Goal: Transaction & Acquisition: Purchase product/service

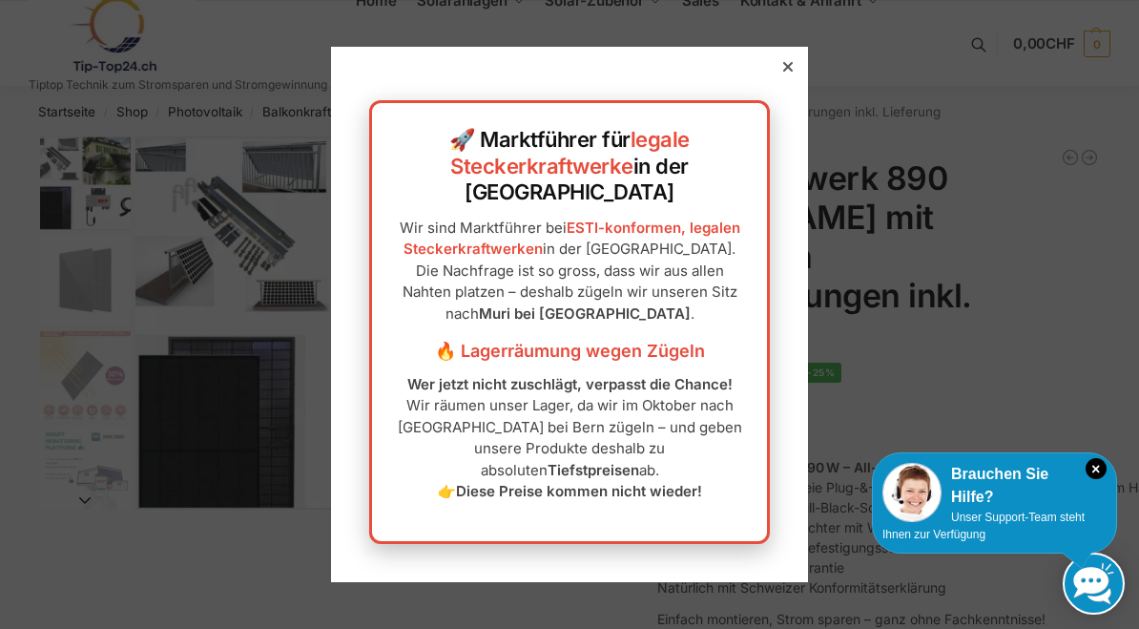
click at [792, 72] on icon at bounding box center [788, 67] width 10 height 10
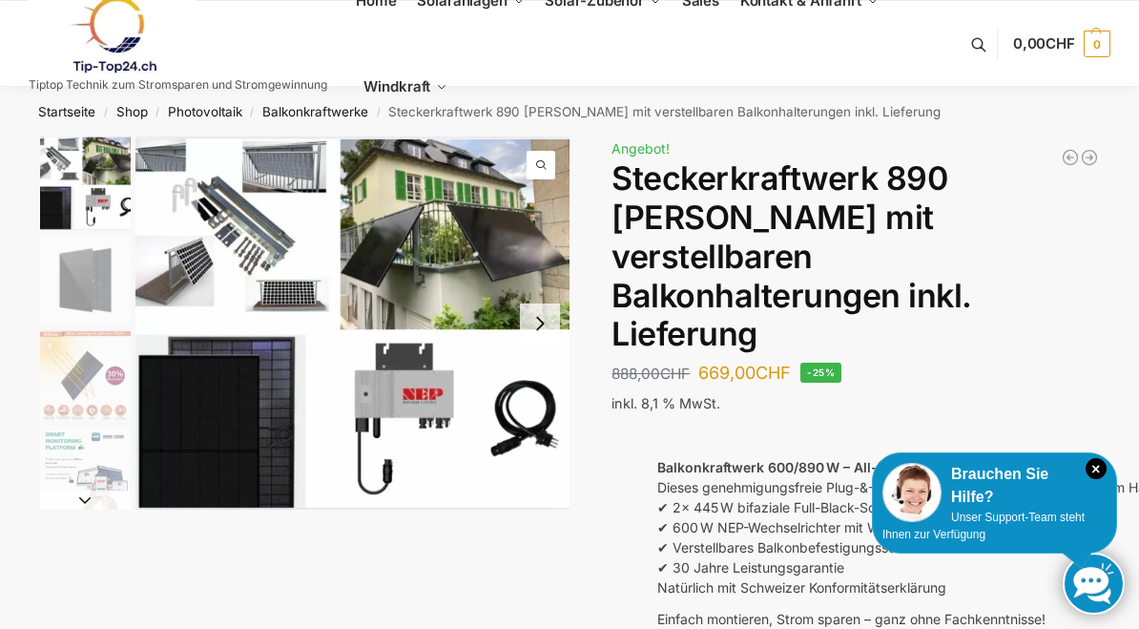
click at [507, 76] on span "Balkonkraftwerke" at bounding box center [483, 69] width 88 height 13
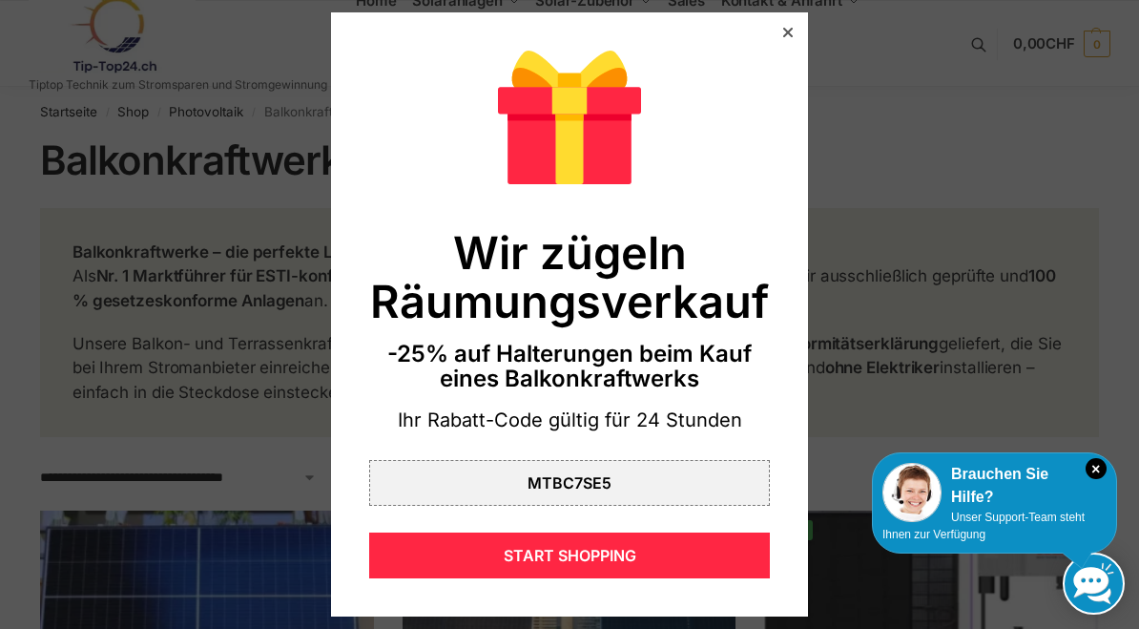
click at [781, 25] on div at bounding box center [788, 32] width 17 height 17
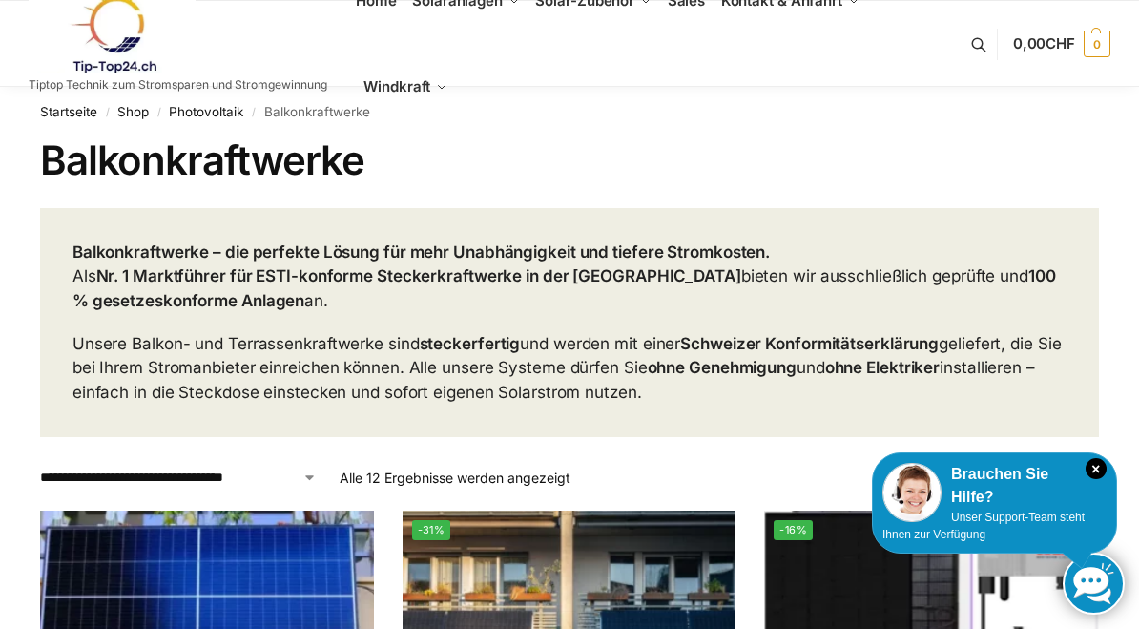
click at [504, 118] on span "Komplet-Sets mit Halterungen Balkon,Wand, Terrasse,Garten" at bounding box center [500, 106] width 133 height 43
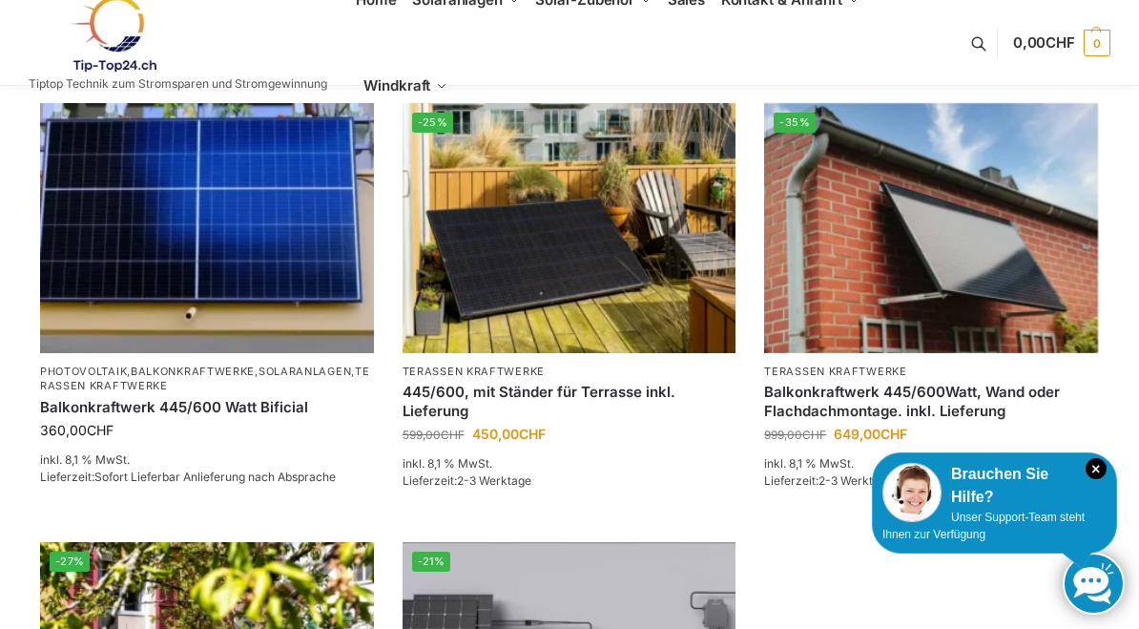
scroll to position [306, 0]
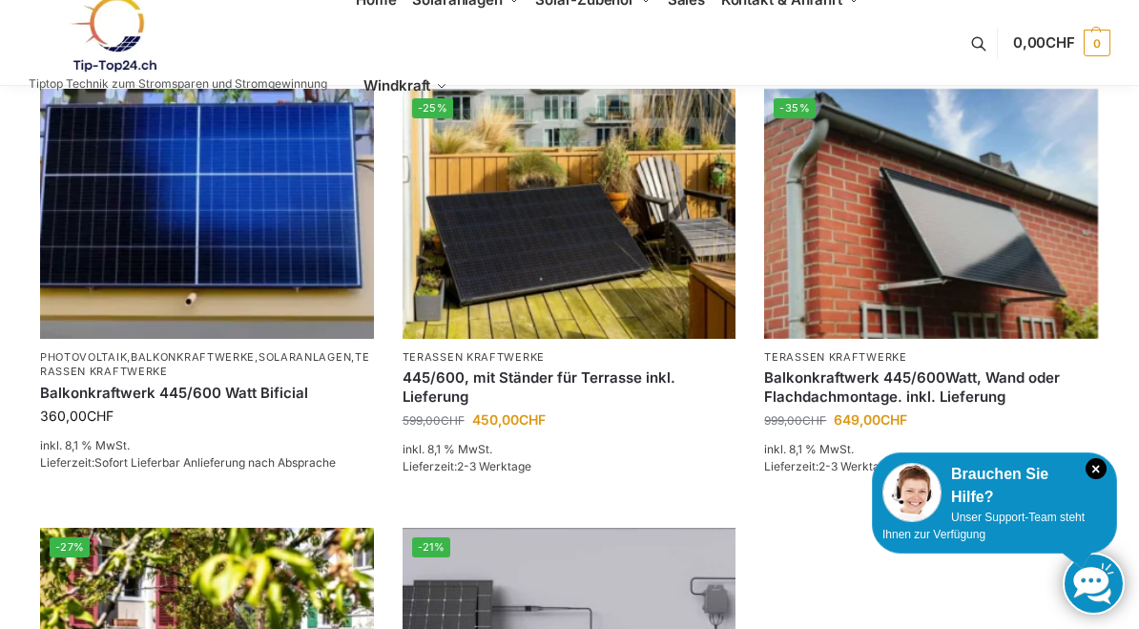
click at [620, 294] on img at bounding box center [570, 214] width 334 height 250
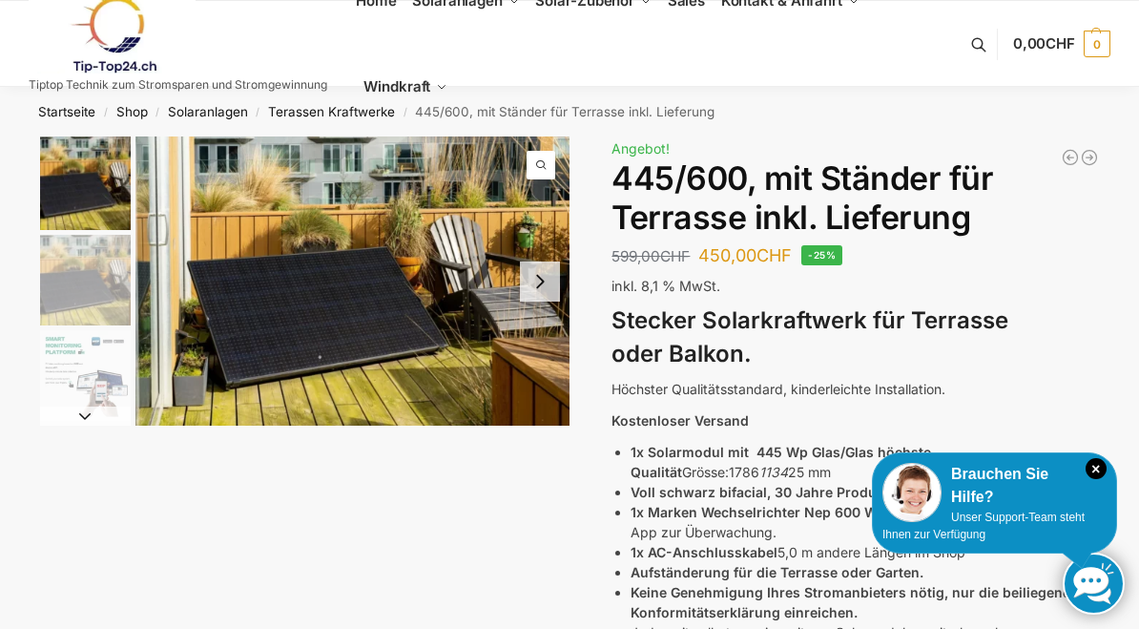
click at [532, 275] on button "Next slide" at bounding box center [540, 281] width 40 height 40
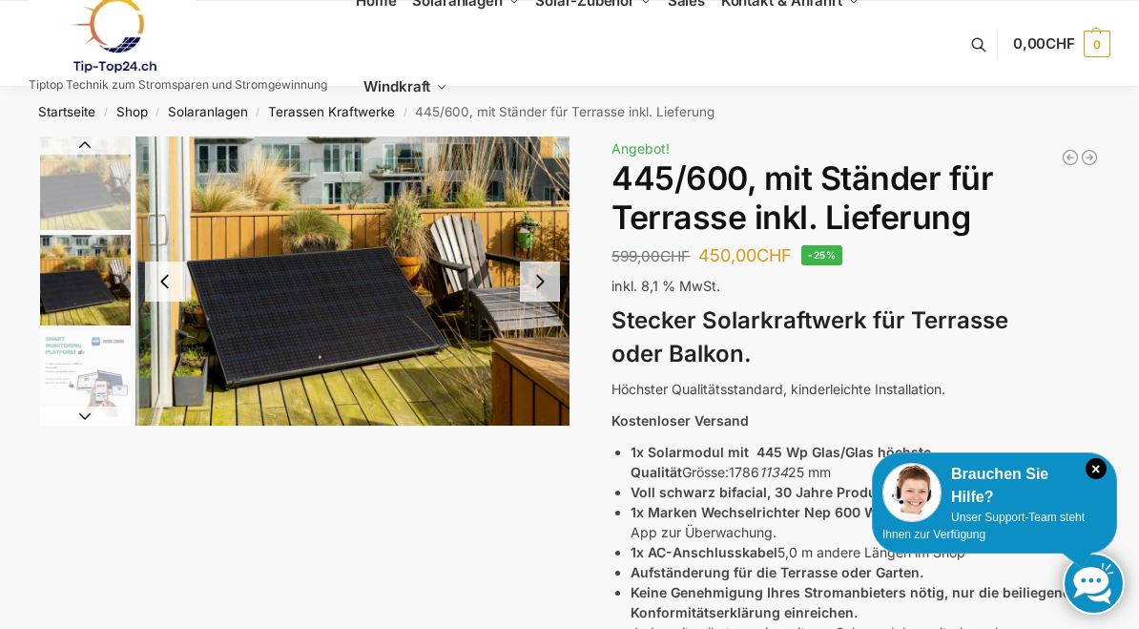
click at [560, 270] on img "2 / 11" at bounding box center [352, 280] width 434 height 289
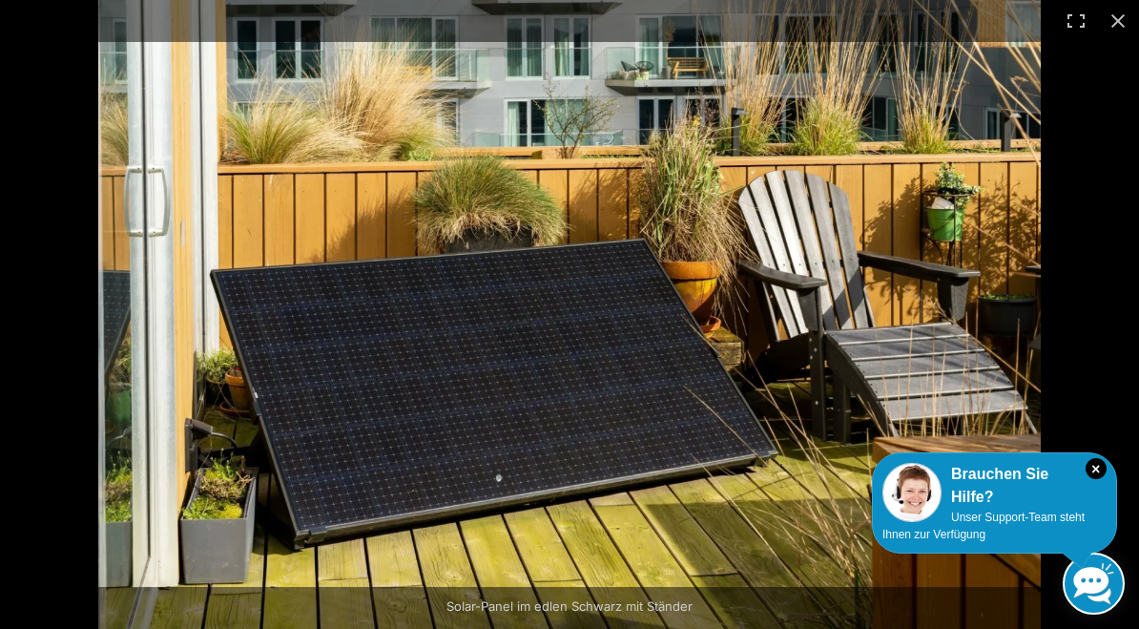
click at [870, 332] on div at bounding box center [667, 314] width 1139 height 629
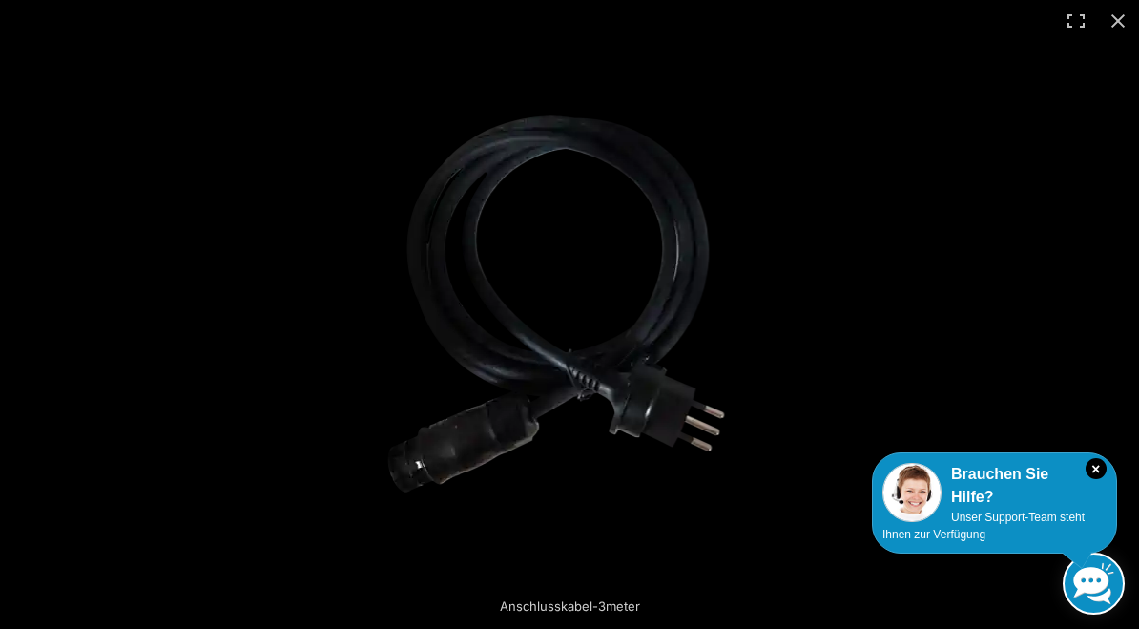
click at [844, 361] on div at bounding box center [862, 314] width 997 height 551
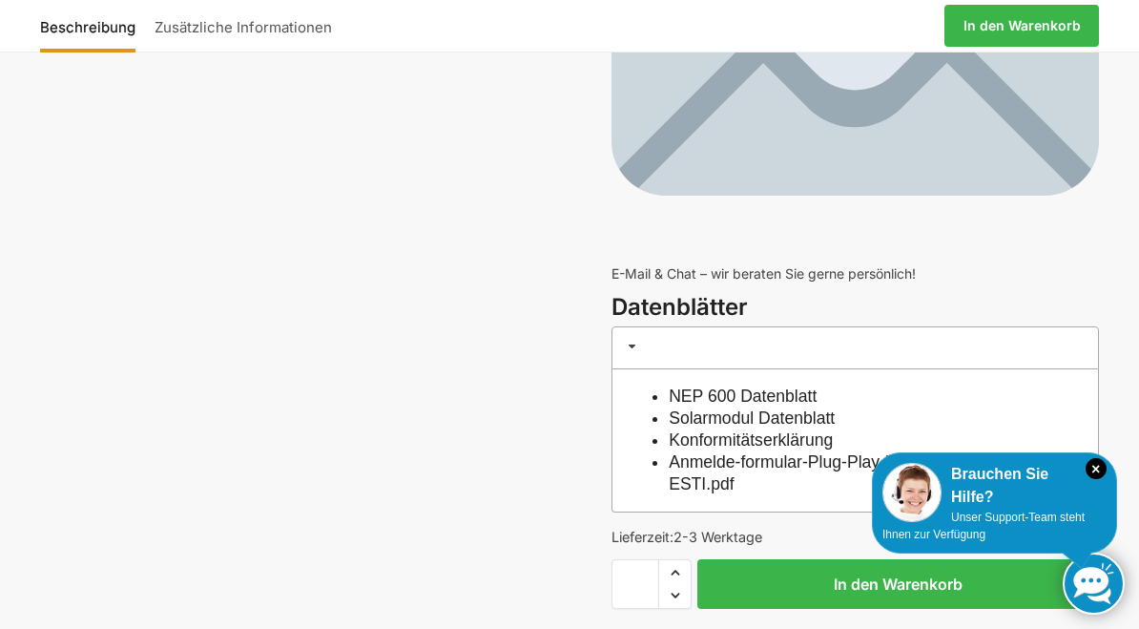
scroll to position [7897, 0]
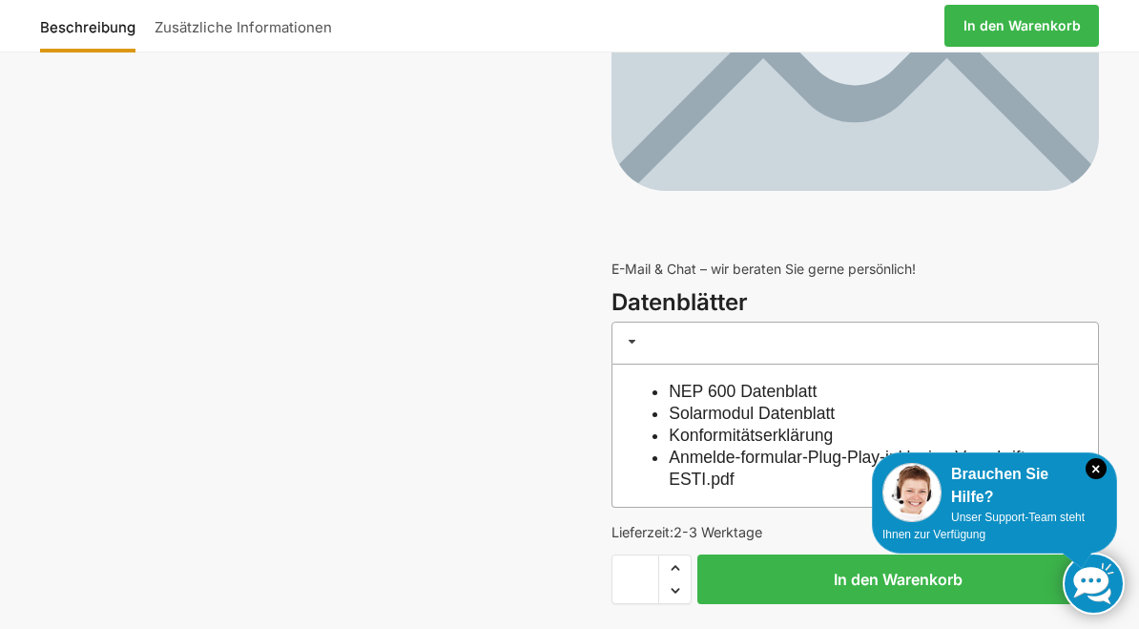
click at [835, 404] on link "Solarmodul Datenblatt" at bounding box center [752, 413] width 166 height 19
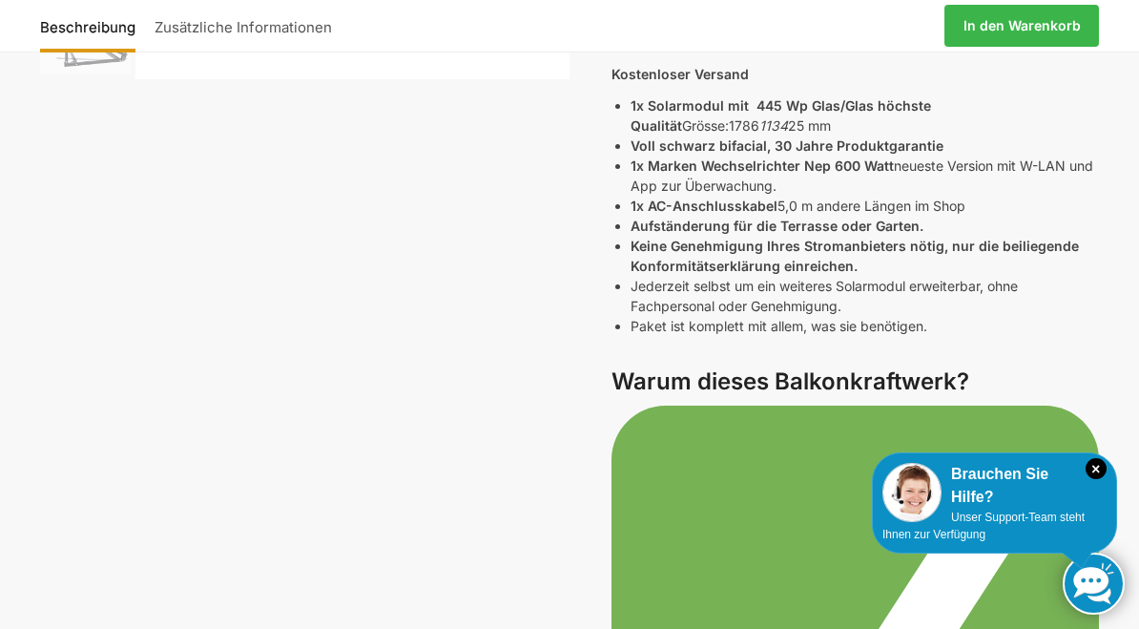
scroll to position [355, 0]
